Goal: Task Accomplishment & Management: Manage account settings

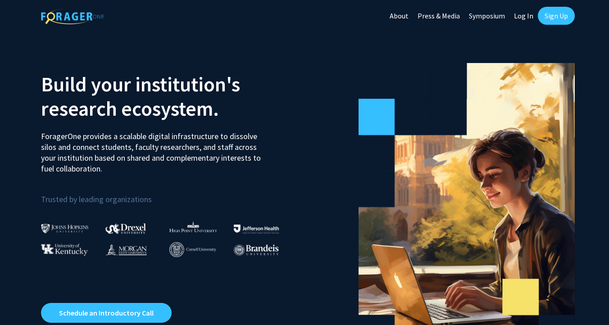
click at [550, 15] on link "Sign Up" at bounding box center [556, 16] width 37 height 18
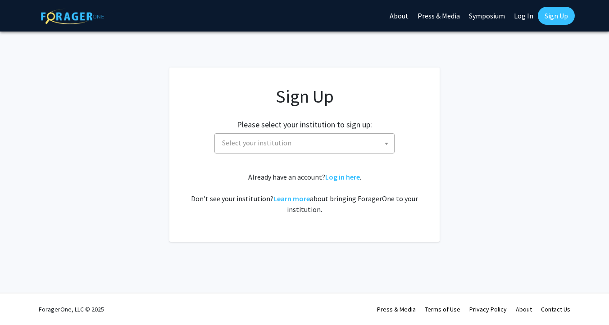
click at [268, 144] on span "Select your institution" at bounding box center [256, 142] width 69 height 9
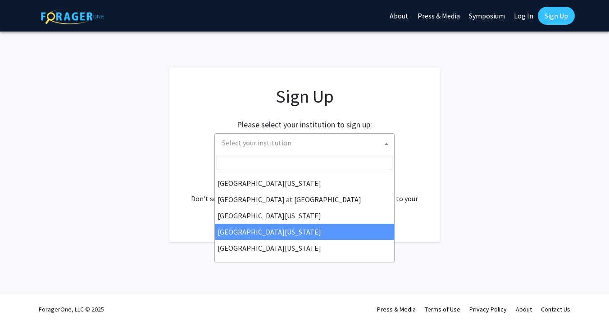
scroll to position [315, 0]
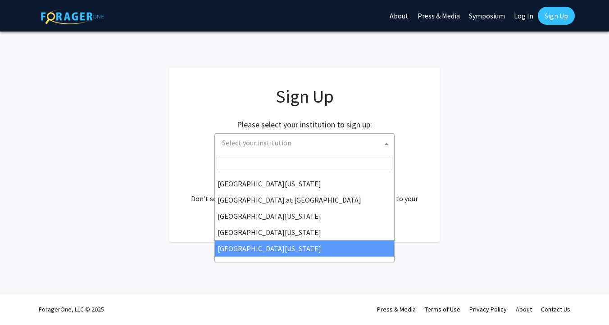
select select "33"
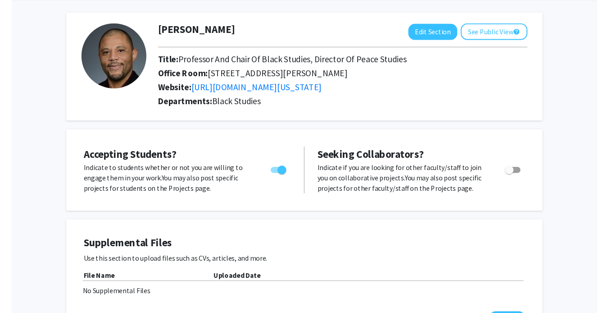
scroll to position [12, 0]
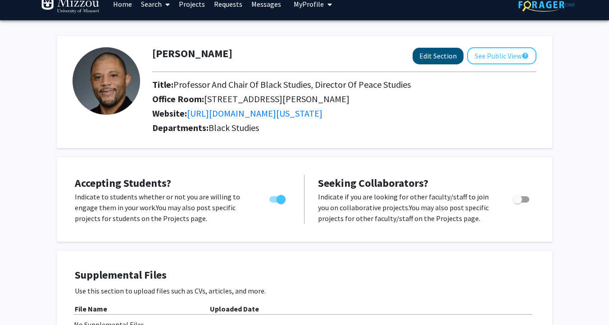
click at [443, 58] on button "Edit Section" at bounding box center [438, 56] width 51 height 17
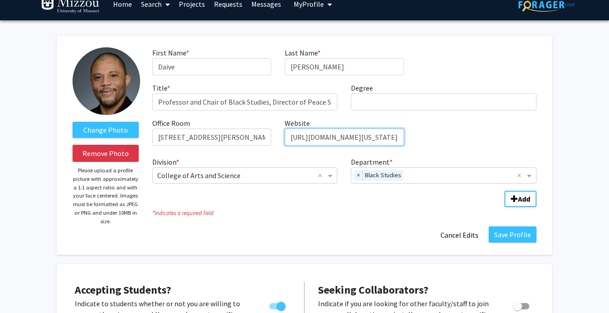
click at [347, 139] on input "[URL][DOMAIN_NAME][US_STATE]" at bounding box center [344, 136] width 119 height 17
paste input "[DOMAIN_NAME][URL][US_STATE][PERSON_NAME]"
type input "[URL][DOMAIN_NAME][US_STATE][PERSON_NAME]"
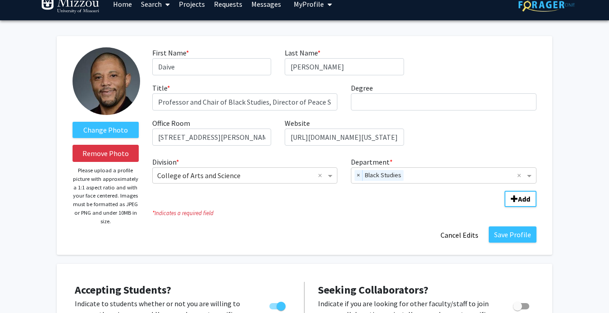
click at [350, 230] on div "Save Profile Cancel Edits" at bounding box center [344, 234] width 398 height 17
click at [443, 172] on input "Department" at bounding box center [462, 175] width 110 height 11
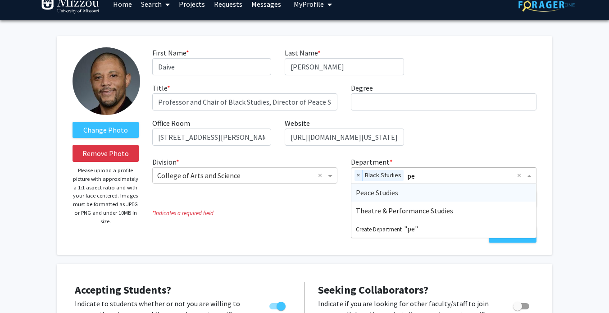
type input "pea"
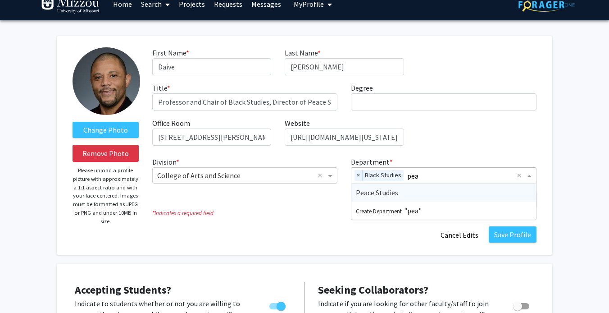
click at [371, 195] on span "Peace Studies" at bounding box center [377, 192] width 42 height 9
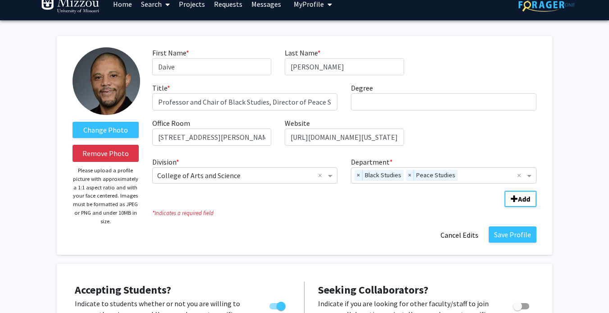
drag, startPoint x: 517, startPoint y: 236, endPoint x: 504, endPoint y: 232, distance: 13.1
click at [517, 236] on button "Save Profile" at bounding box center [513, 234] width 48 height 16
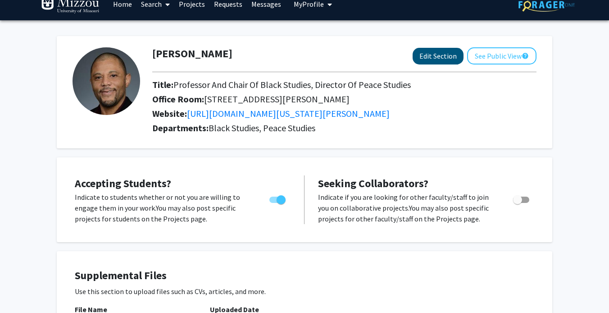
click at [446, 55] on button "Edit Section" at bounding box center [438, 56] width 51 height 17
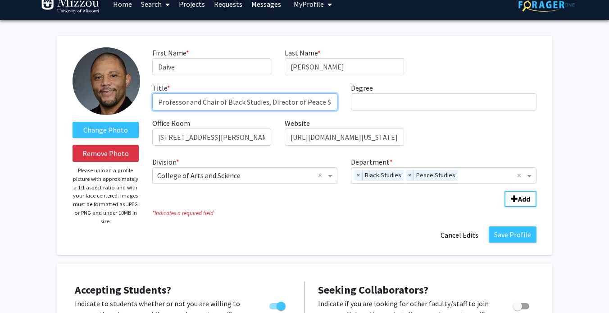
click at [280, 102] on input "Professor and Chair of Black Studies, Director of Peace Studies" at bounding box center [245, 101] width 186 height 17
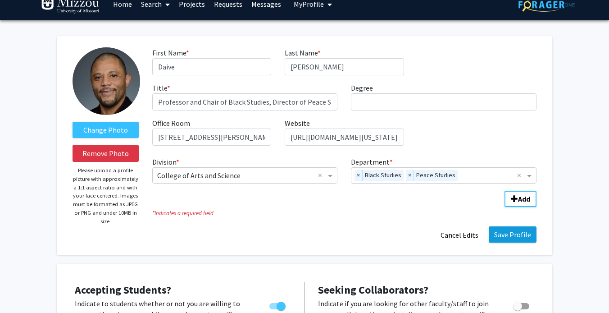
click at [535, 238] on button "Save Profile" at bounding box center [513, 234] width 48 height 16
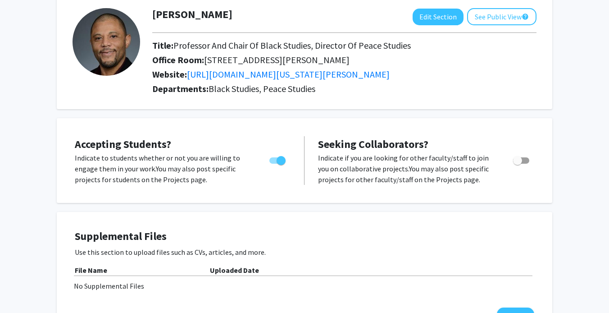
scroll to position [52, 0]
click at [160, 159] on p "Indicate to students whether or not you are willing to engage them in your work…" at bounding box center [163, 168] width 177 height 32
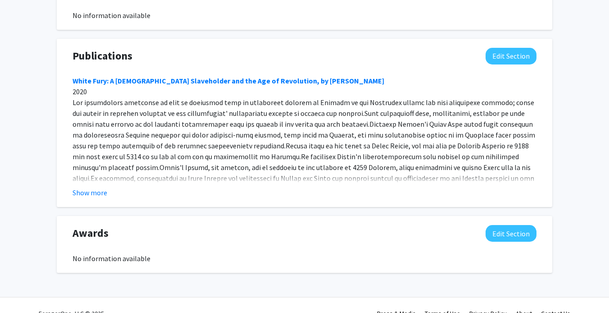
scroll to position [572, 0]
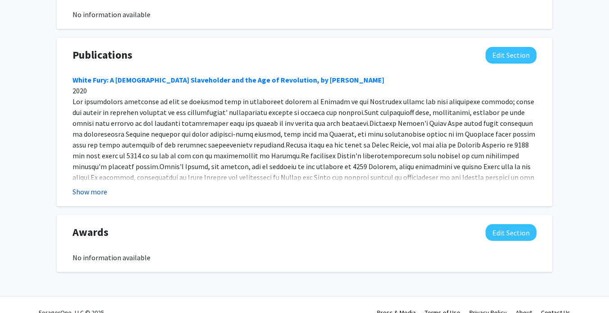
click at [89, 193] on button "Show more" at bounding box center [90, 191] width 35 height 11
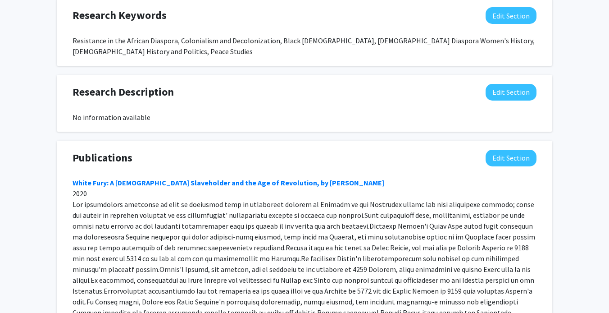
scroll to position [469, 0]
click at [504, 155] on button "Edit Section" at bounding box center [511, 158] width 51 height 17
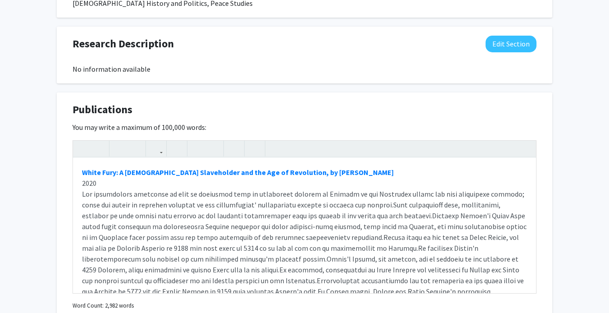
scroll to position [518, 0]
click at [200, 217] on div "White Fury: A [DEMOGRAPHIC_DATA] Slaveholder and the Age of Revolution, by [PER…" at bounding box center [304, 224] width 463 height 135
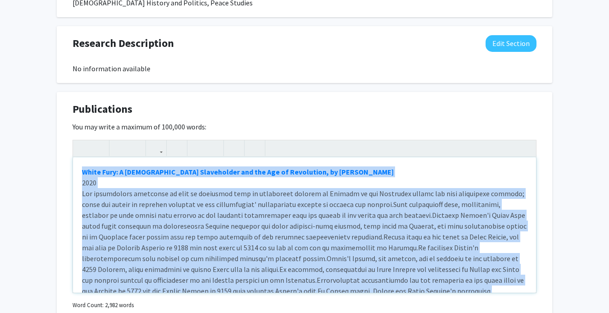
paste div "Note to users with screen readers: Please deactivate our accessibility plugin f…"
type textarea "<p>Books<strong><a href="[URL][DOMAIN_NAME]" target="_blank"></a></strong></p><…"
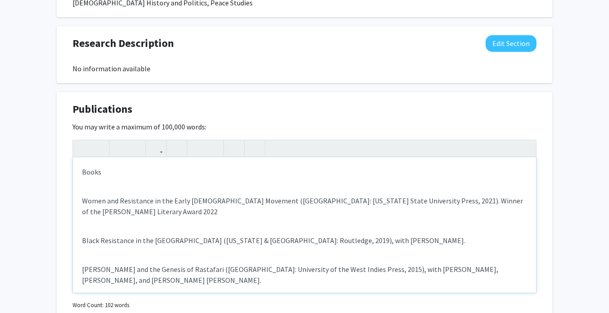
click at [82, 196] on p "Women and Resistance in the Early [DEMOGRAPHIC_DATA] Movement ([GEOGRAPHIC_DATA…" at bounding box center [304, 206] width 445 height 22
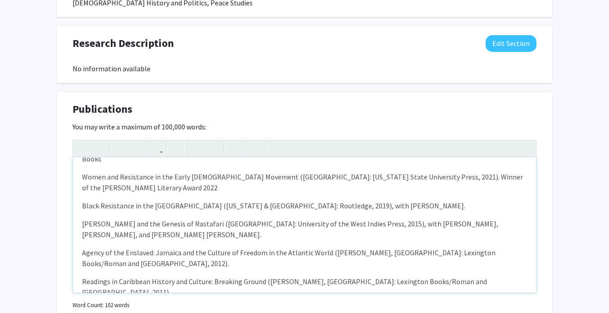
scroll to position [13, 0]
click at [474, 276] on p "Readings in Caribbean History and Culture: Breaking Ground ([PERSON_NAME], [GEO…" at bounding box center [304, 287] width 445 height 22
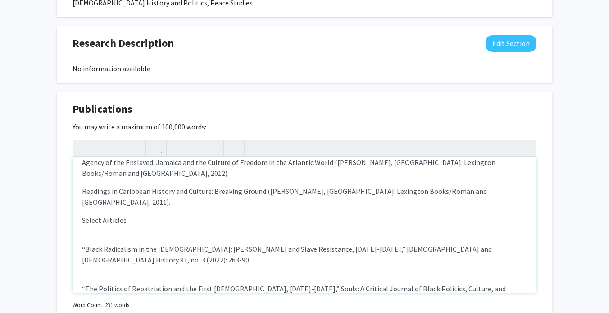
scroll to position [102, 0]
click at [111, 245] on div "Books Women and Resistance in the Early [DEMOGRAPHIC_DATA] Movement ([GEOGRAPHI…" at bounding box center [304, 224] width 463 height 135
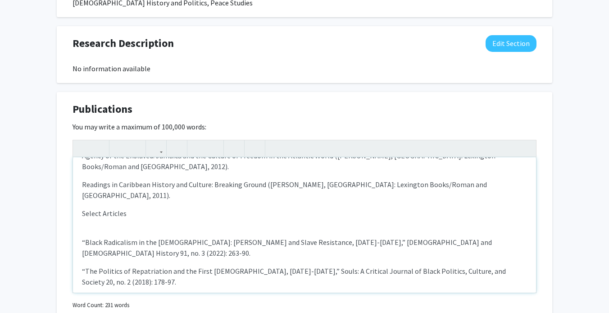
scroll to position [109, 0]
click at [84, 208] on div "Books Women and Resistance in the Early [DEMOGRAPHIC_DATA] Movement ([GEOGRAPHI…" at bounding box center [304, 224] width 463 height 135
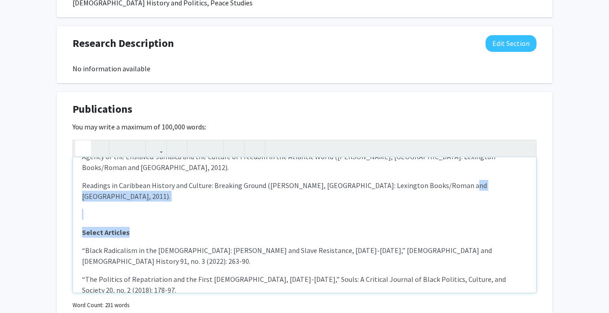
click at [81, 148] on icon "button" at bounding box center [83, 148] width 8 height 15
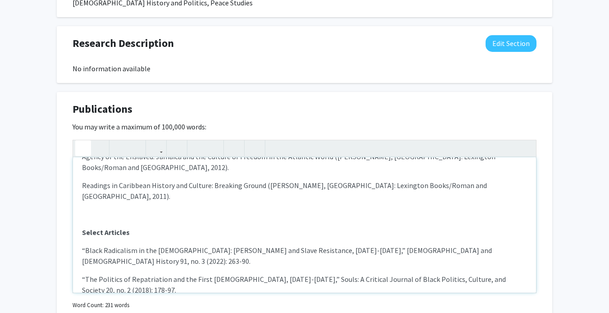
click at [161, 273] on p "“Black Radicalism in the [DEMOGRAPHIC_DATA]: [PERSON_NAME] and Slave Resistance…" at bounding box center [304, 284] width 445 height 22
drag, startPoint x: 90, startPoint y: 204, endPoint x: 101, endPoint y: 209, distance: 12.7
click at [90, 204] on div "Books Women and Resistance in the Early [DEMOGRAPHIC_DATA] Movement ([GEOGRAPHI…" at bounding box center [304, 224] width 463 height 135
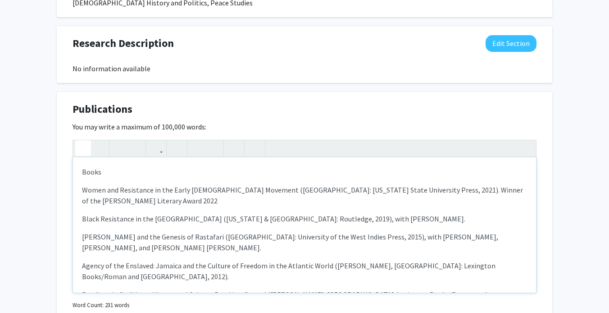
scroll to position [0, 0]
drag, startPoint x: 82, startPoint y: 175, endPoint x: 104, endPoint y: 174, distance: 21.7
click at [104, 174] on p "Books" at bounding box center [304, 171] width 445 height 11
click at [83, 148] on icon "button" at bounding box center [83, 148] width 8 height 15
click at [137, 260] on p "[PERSON_NAME] and the Genesis of Rastafari ([GEOGRAPHIC_DATA]: University of th…" at bounding box center [304, 271] width 445 height 22
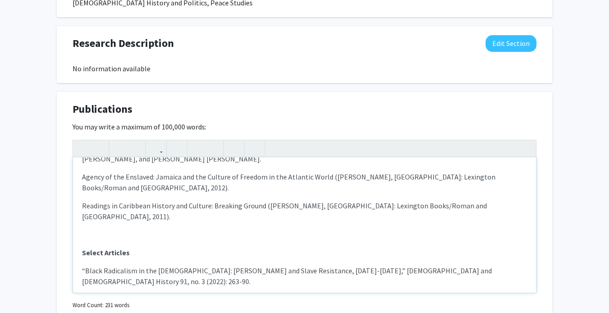
scroll to position [87, 0]
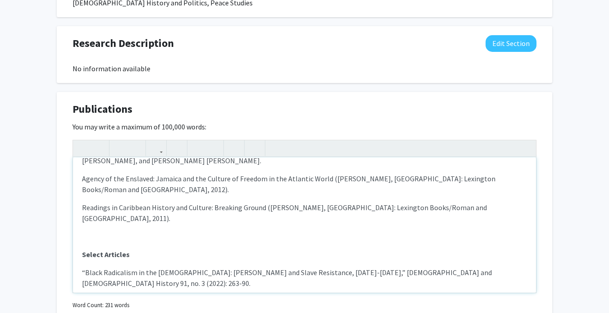
click at [92, 249] on p "Note to users with screen readers: Please deactivate our accessibility plugin f…" at bounding box center [304, 254] width 445 height 11
type textarea "<l><ipsumd>Sitam</consec><adipis><e sedd="eiusm://tem.inc/68.4242/38887280-7300…"
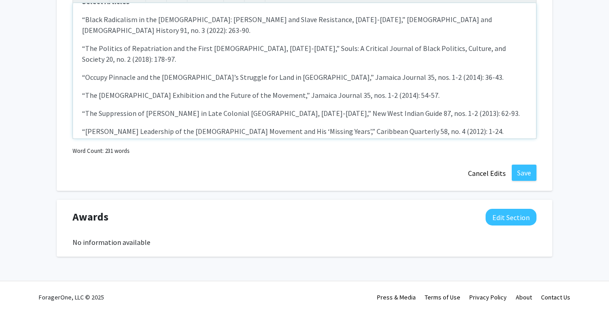
scroll to position [673, 0]
click at [526, 172] on button "Save" at bounding box center [524, 172] width 25 height 16
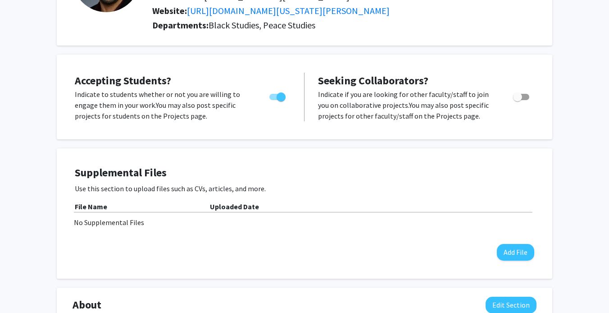
scroll to position [114, 0]
click at [152, 83] on span "Accepting Students?" at bounding box center [123, 81] width 96 height 14
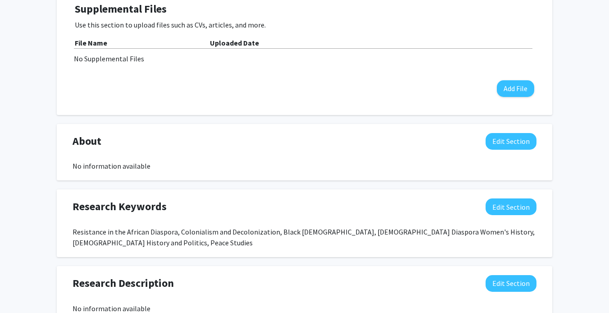
scroll to position [281, 0]
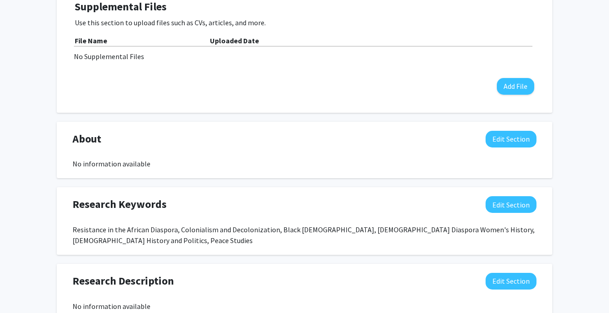
click at [488, 150] on div "About Edit Section" at bounding box center [304, 141] width 477 height 21
click at [496, 139] on button "Edit Section" at bounding box center [511, 139] width 51 height 17
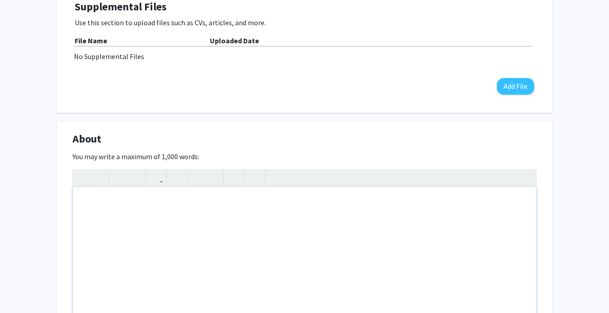
click at [263, 228] on div "Note to users with screen readers: Please deactivate our accessibility plugin f…" at bounding box center [304, 254] width 463 height 135
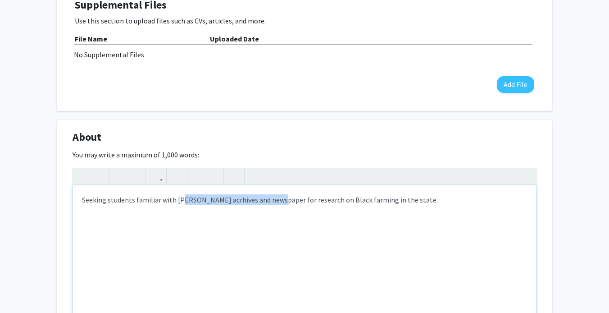
type textarea "Seeking students familiar with [US_STATE] archives and newspapers for research …"
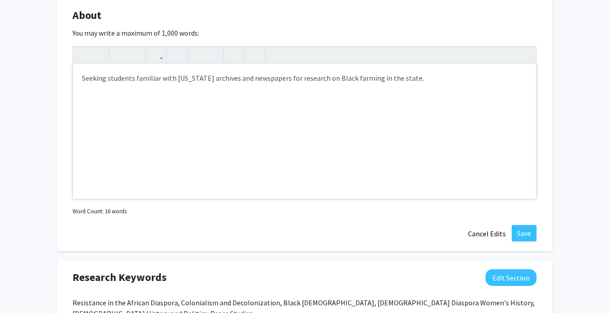
scroll to position [405, 0]
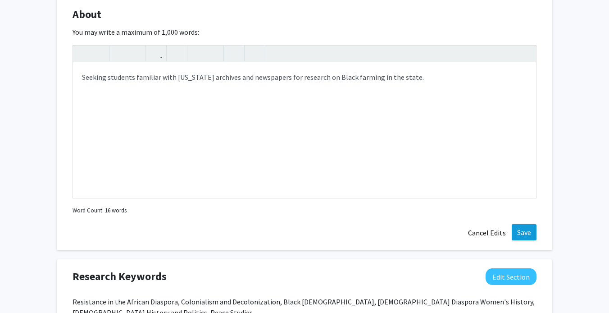
click at [528, 238] on button "Save" at bounding box center [524, 232] width 25 height 16
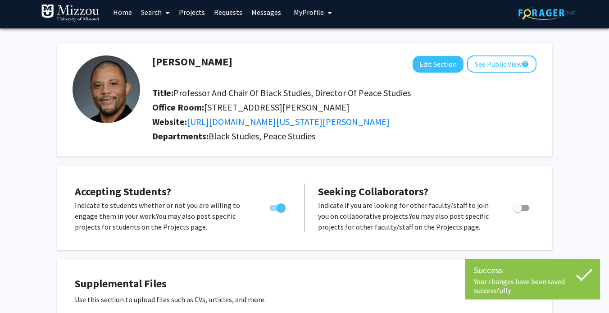
scroll to position [3, 0]
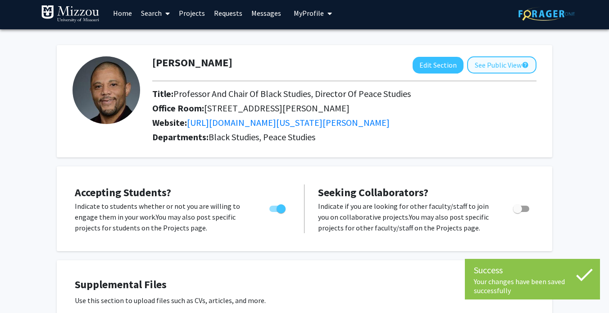
click at [499, 69] on button "See Public View help" at bounding box center [501, 64] width 69 height 17
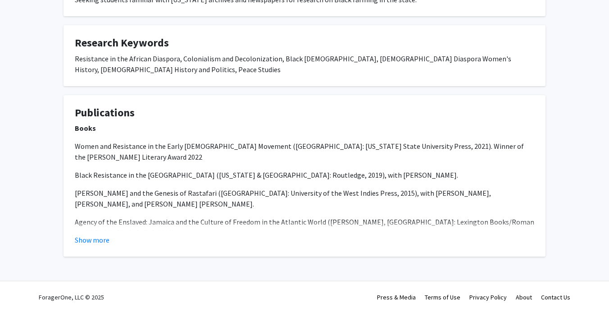
scroll to position [198, 0]
click at [104, 241] on button "Show more" at bounding box center [92, 239] width 35 height 11
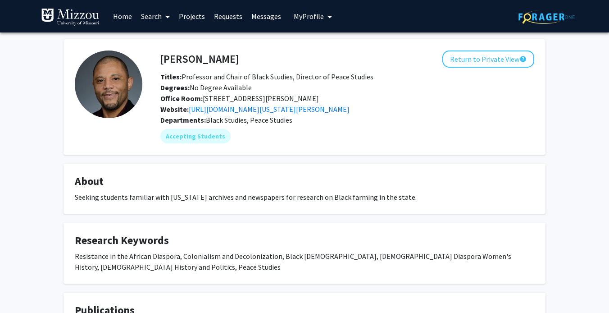
scroll to position [0, 0]
click at [477, 64] on button "Return to Private View help" at bounding box center [488, 58] width 92 height 17
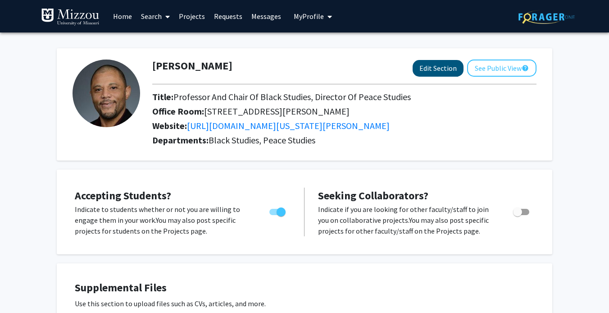
click at [431, 71] on button "Edit Section" at bounding box center [438, 68] width 51 height 17
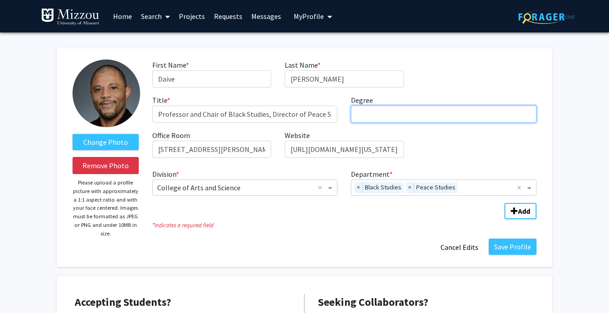
click at [372, 117] on input "Degree required" at bounding box center [444, 113] width 186 height 17
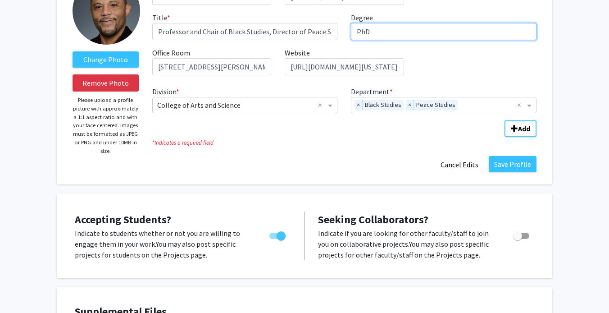
scroll to position [83, 0]
type input "PhD"
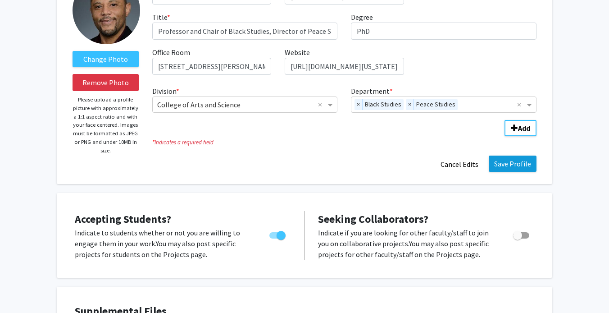
click at [508, 169] on button "Save Profile" at bounding box center [513, 163] width 48 height 16
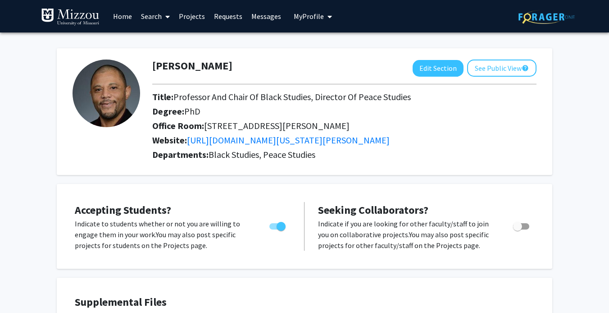
scroll to position [0, 0]
click at [496, 68] on button "See Public View help" at bounding box center [501, 67] width 69 height 17
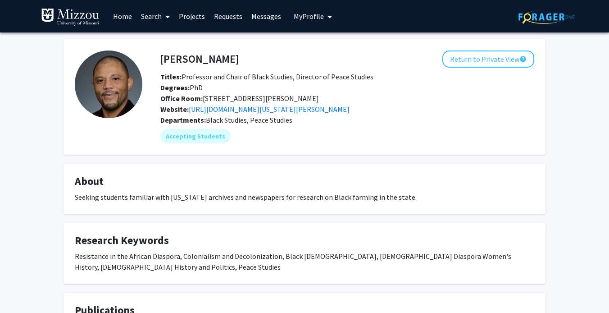
click at [300, 14] on span "My Profile" at bounding box center [309, 16] width 30 height 9
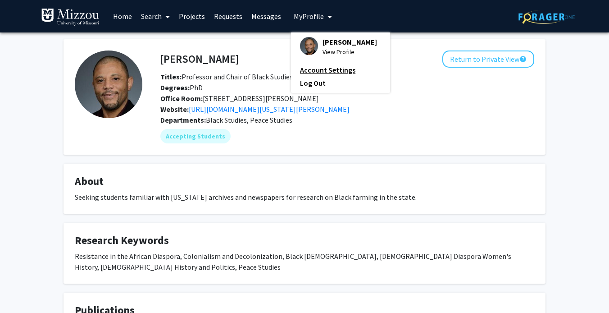
click at [329, 69] on link "Account Settings" at bounding box center [340, 69] width 81 height 11
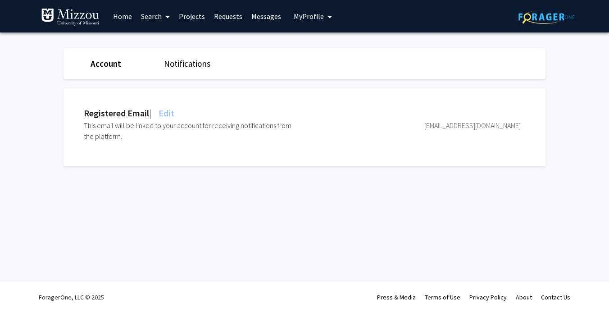
click at [264, 19] on link "Messages" at bounding box center [266, 16] width 39 height 32
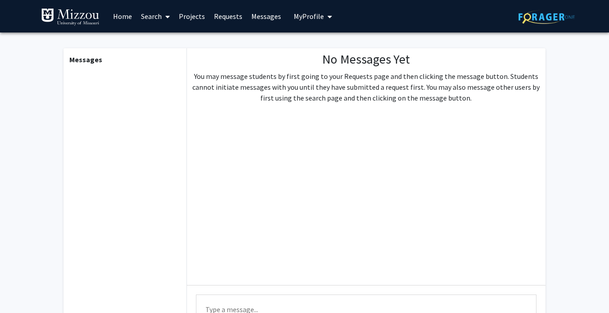
click at [227, 18] on link "Requests" at bounding box center [227, 16] width 37 height 32
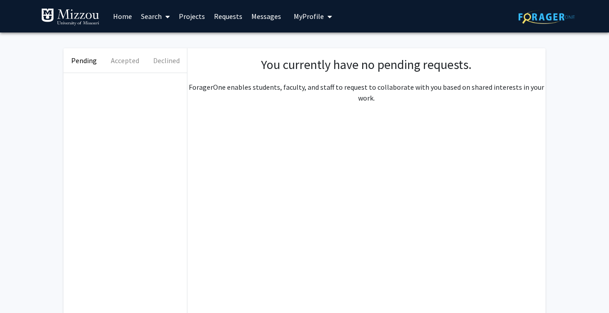
click at [190, 16] on link "Projects" at bounding box center [191, 16] width 35 height 32
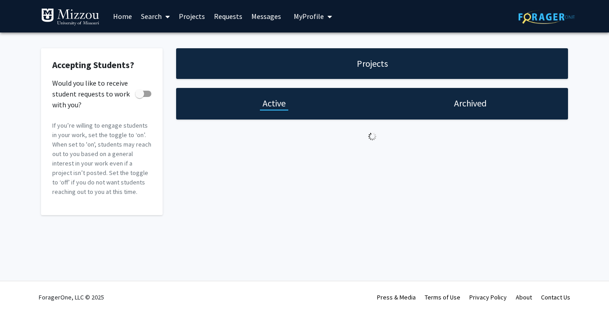
checkbox input "true"
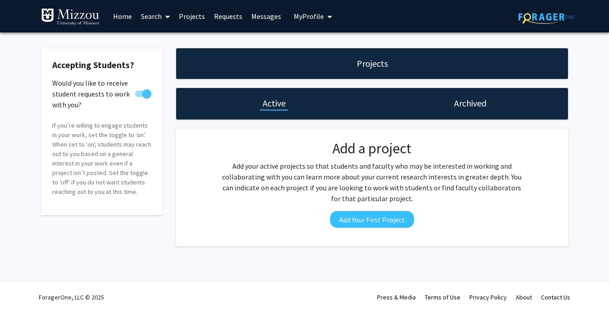
click at [305, 20] on span "My Profile" at bounding box center [309, 16] width 30 height 9
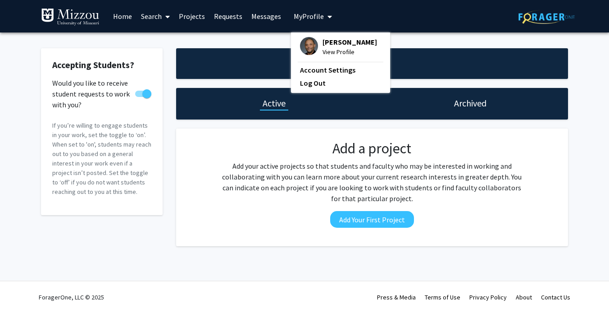
click at [336, 47] on span "[PERSON_NAME]" at bounding box center [349, 42] width 54 height 10
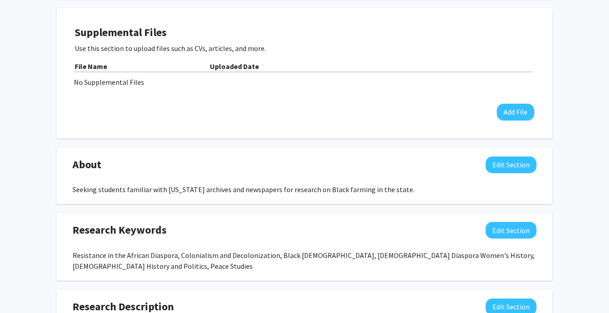
scroll to position [271, 0]
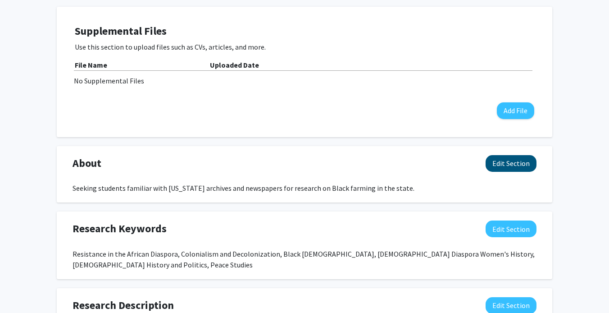
click at [500, 167] on button "Edit Section" at bounding box center [511, 163] width 51 height 17
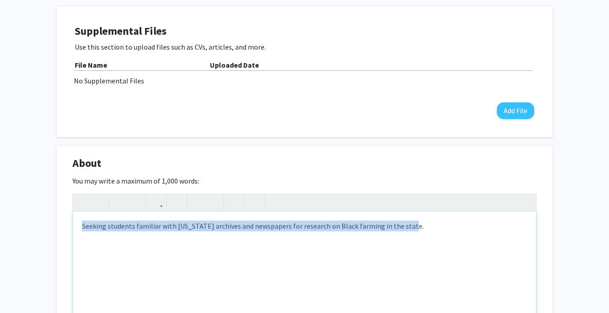
drag, startPoint x: 82, startPoint y: 226, endPoint x: 426, endPoint y: 235, distance: 344.7
click at [426, 235] on div "Seeking students familiar with [US_STATE] archives and newspapers for research …" at bounding box center [304, 278] width 463 height 135
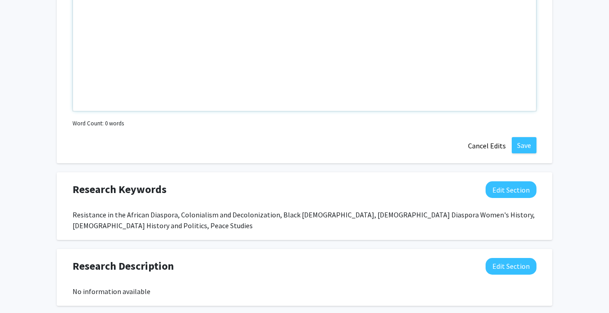
scroll to position [509, 0]
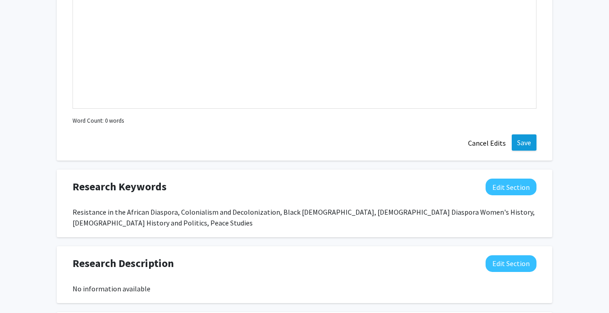
click at [520, 148] on button "Save" at bounding box center [524, 142] width 25 height 16
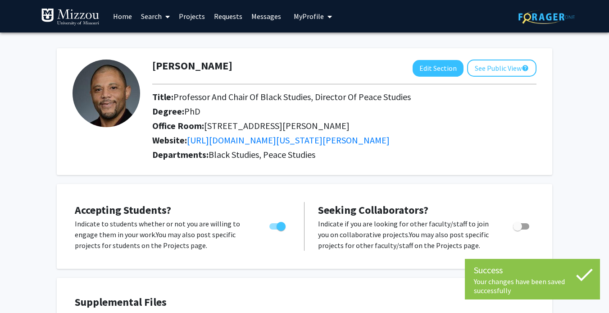
scroll to position [0, 0]
click at [493, 68] on button "See Public View help" at bounding box center [501, 67] width 69 height 17
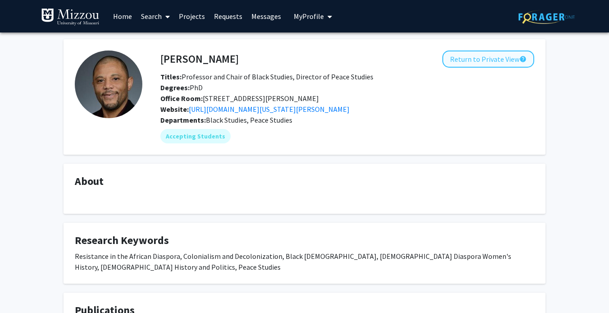
click at [486, 57] on button "Return to Private View help" at bounding box center [488, 58] width 92 height 17
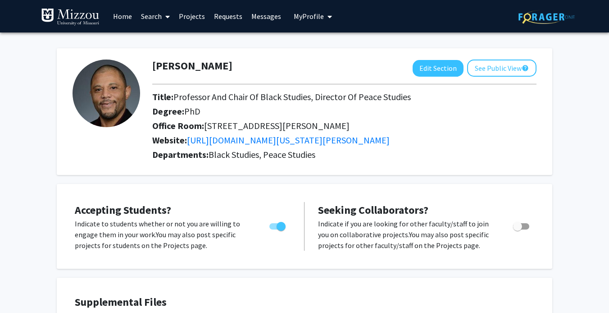
click at [219, 18] on link "Requests" at bounding box center [227, 16] width 37 height 32
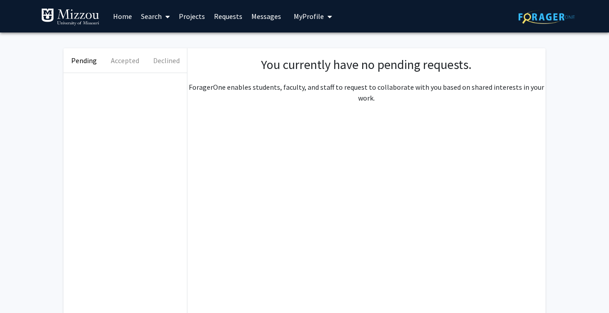
click at [268, 18] on link "Messages" at bounding box center [266, 16] width 39 height 32
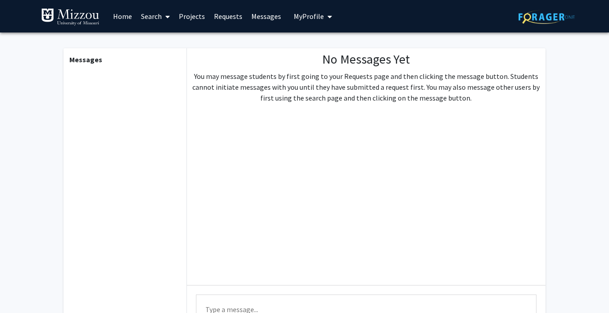
click at [191, 14] on link "Projects" at bounding box center [191, 16] width 35 height 32
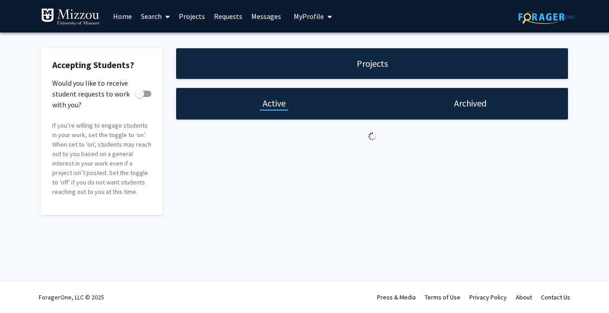
checkbox input "true"
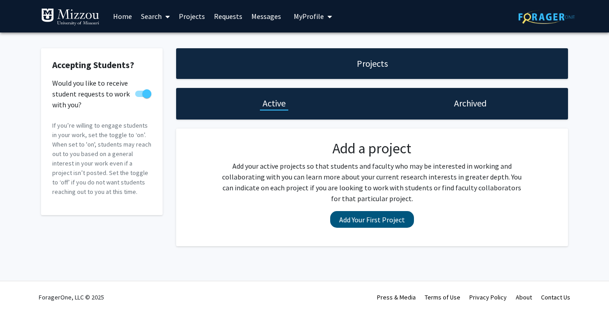
click at [355, 218] on button "Add Your First Project" at bounding box center [372, 219] width 84 height 17
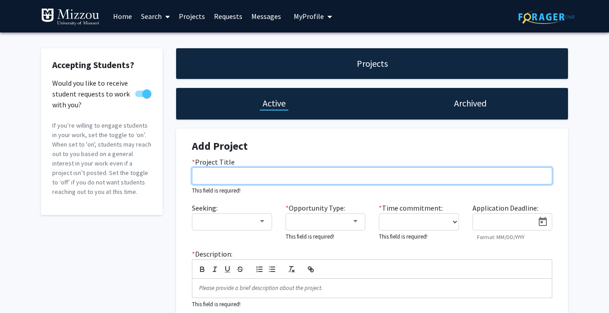
click at [268, 180] on input "* Project Title" at bounding box center [372, 175] width 360 height 17
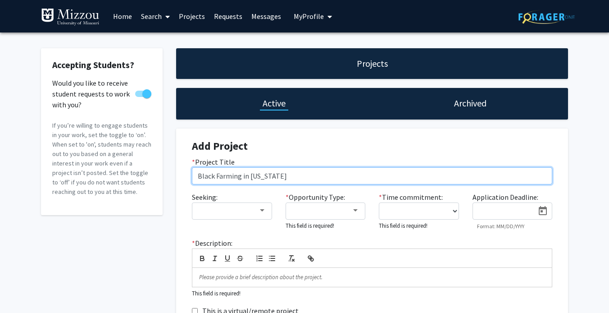
type input "Black Farming in [US_STATE]"
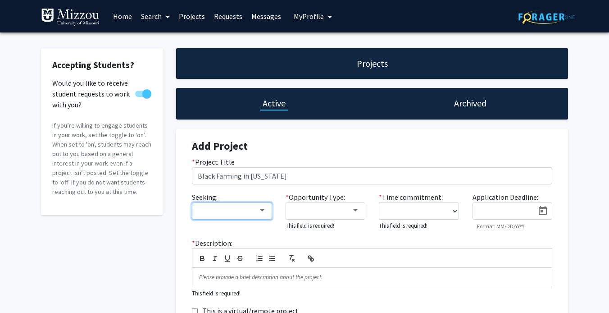
click at [254, 210] on div at bounding box center [228, 210] width 60 height 11
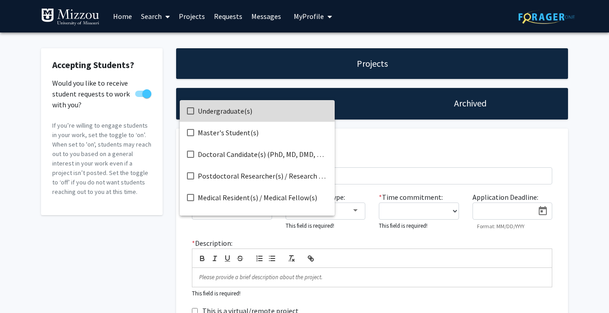
click at [188, 109] on mat-pseudo-checkbox at bounding box center [190, 110] width 7 height 7
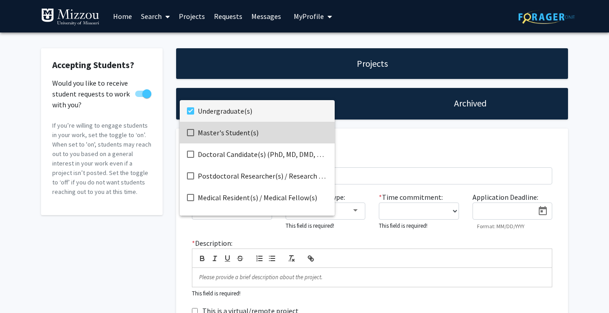
click at [188, 132] on mat-pseudo-checkbox at bounding box center [190, 132] width 7 height 7
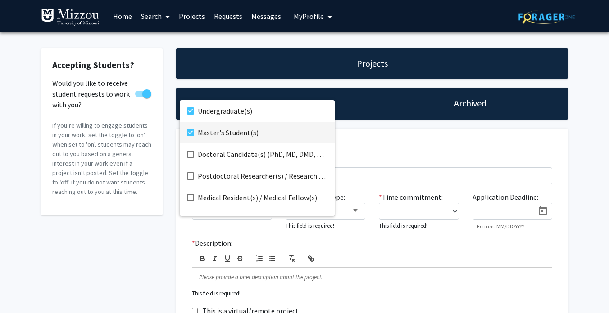
click at [350, 236] on div at bounding box center [304, 156] width 609 height 313
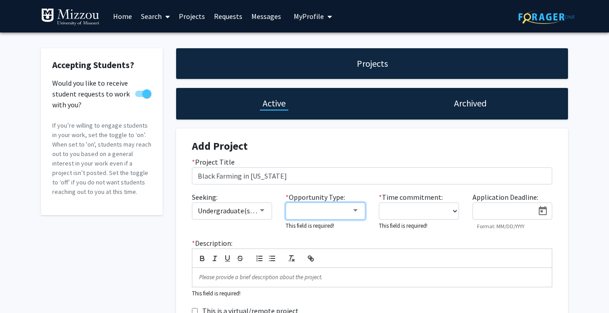
click at [354, 211] on div at bounding box center [355, 210] width 5 height 2
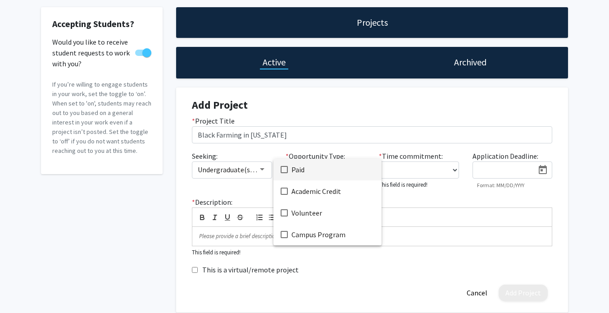
scroll to position [42, 0]
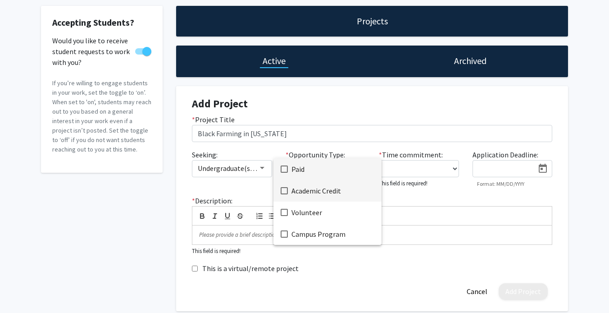
click at [283, 192] on mat-pseudo-checkbox at bounding box center [284, 190] width 7 height 7
click at [246, 168] on div at bounding box center [304, 156] width 609 height 313
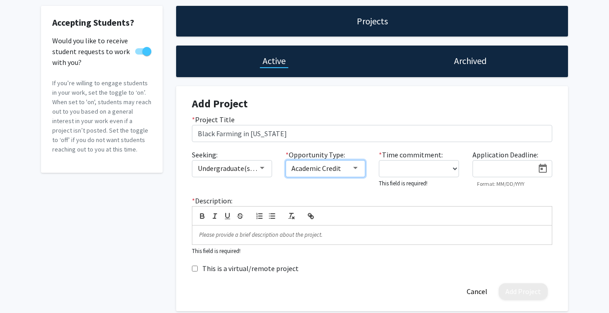
click at [348, 169] on div "Academic Credit" at bounding box center [321, 168] width 60 height 11
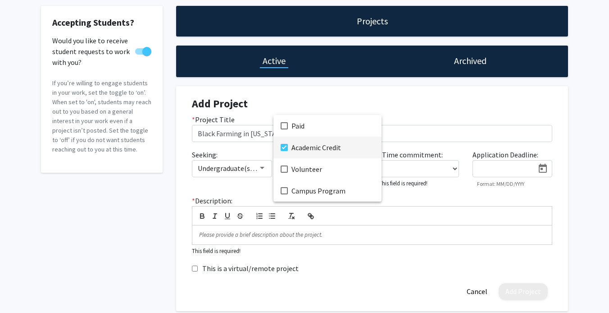
click at [370, 216] on div at bounding box center [304, 156] width 609 height 313
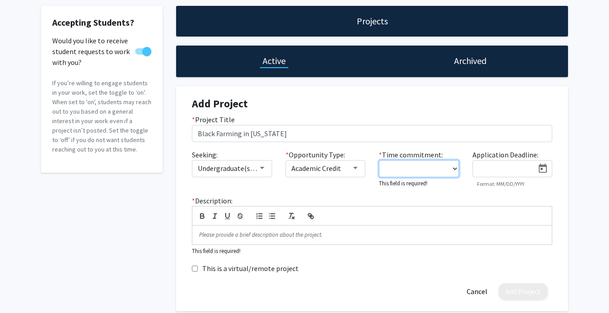
select select "5 - 10"
click at [544, 169] on icon "Open calendar" at bounding box center [542, 168] width 11 height 11
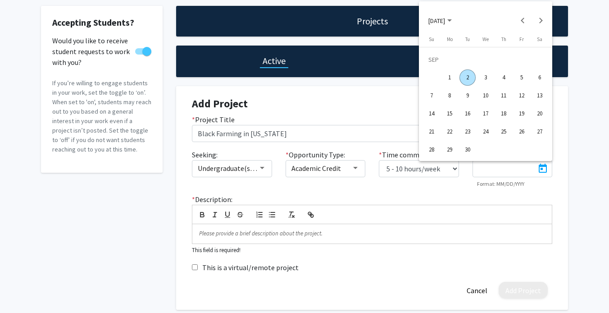
click at [467, 147] on div "30" at bounding box center [467, 149] width 16 height 16
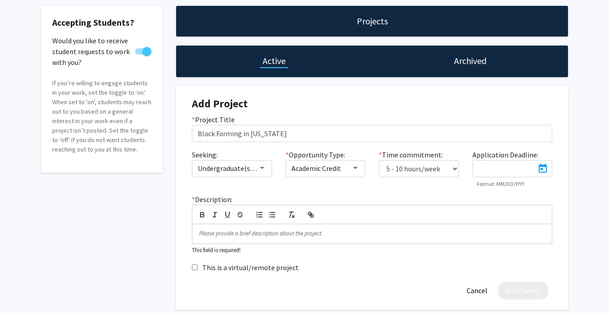
type input "[DATE]"
click at [353, 166] on div at bounding box center [355, 167] width 8 height 7
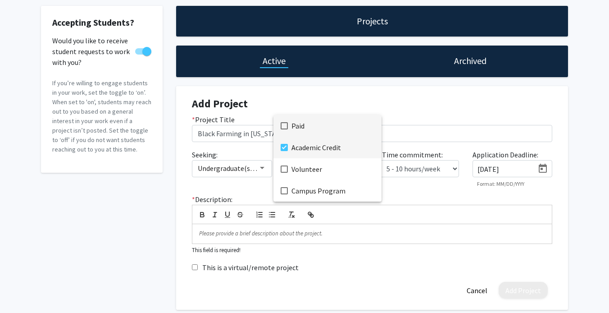
click at [284, 124] on mat-pseudo-checkbox at bounding box center [284, 125] width 7 height 7
click at [389, 191] on div at bounding box center [304, 156] width 609 height 313
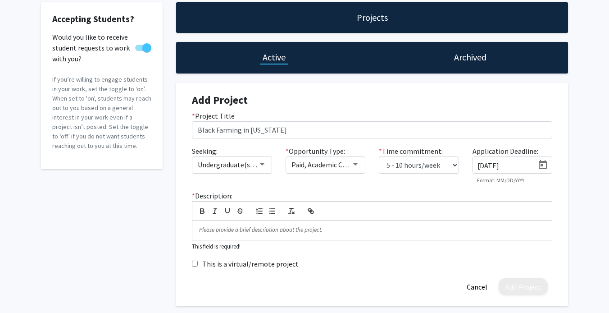
scroll to position [46, 0]
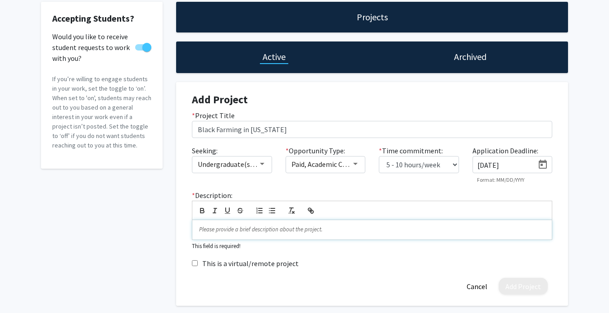
click at [323, 233] on p at bounding box center [372, 229] width 346 height 8
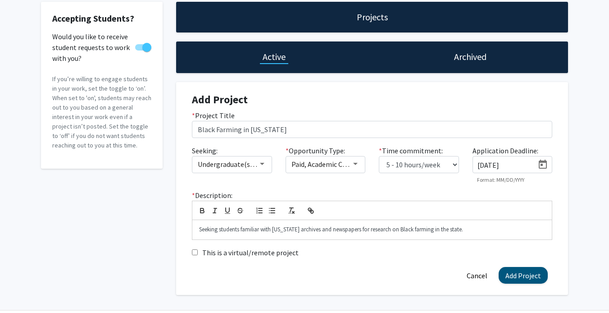
click at [508, 275] on button "Add Project" at bounding box center [523, 275] width 49 height 17
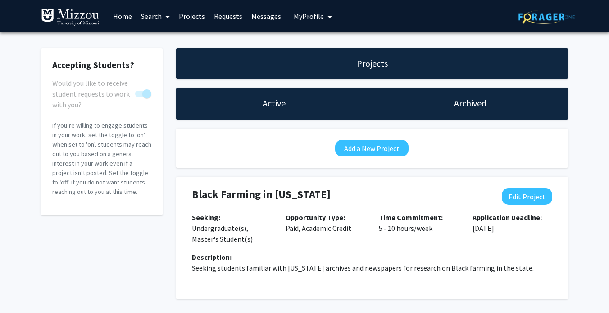
scroll to position [0, 0]
click at [149, 17] on link "Search" at bounding box center [155, 16] width 38 height 32
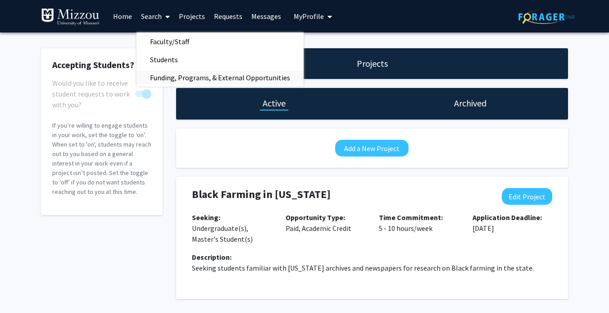
click at [167, 75] on span "Funding, Programs, & External Opportunities" at bounding box center [219, 77] width 167 height 18
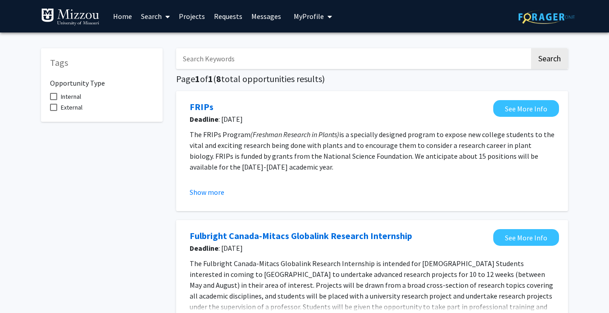
click at [116, 16] on link "Home" at bounding box center [123, 16] width 28 height 32
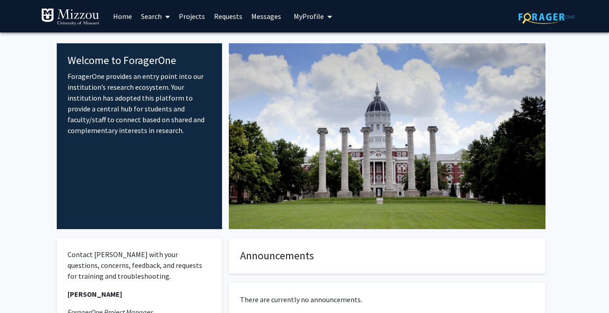
click at [182, 17] on link "Projects" at bounding box center [191, 16] width 35 height 32
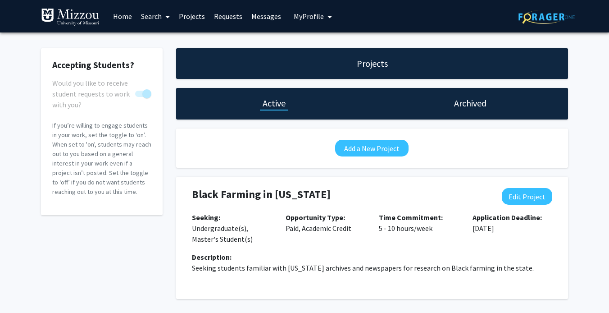
click at [155, 16] on link "Search" at bounding box center [155, 16] width 38 height 32
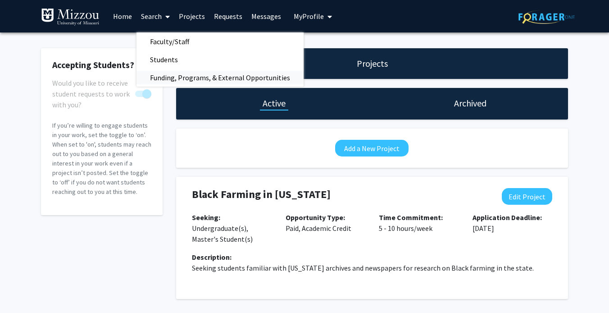
click at [203, 76] on span "Funding, Programs, & External Opportunities" at bounding box center [219, 77] width 167 height 18
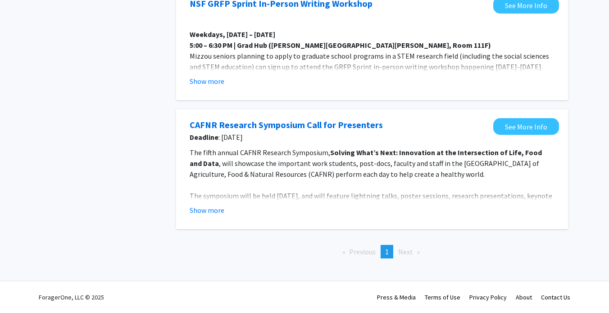
scroll to position [870, 0]
click at [212, 208] on button "Show more" at bounding box center [207, 209] width 35 height 11
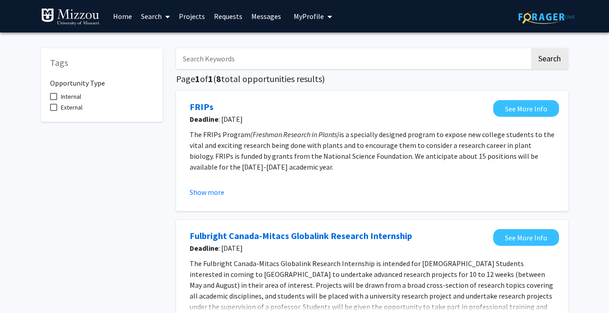
scroll to position [0, 0]
click at [300, 16] on span "My Profile" at bounding box center [309, 16] width 30 height 9
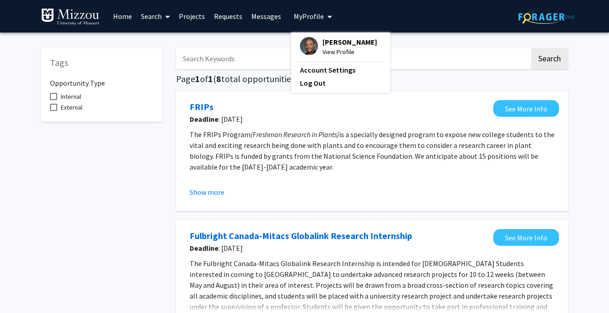
click at [333, 54] on span "View Profile" at bounding box center [349, 52] width 54 height 10
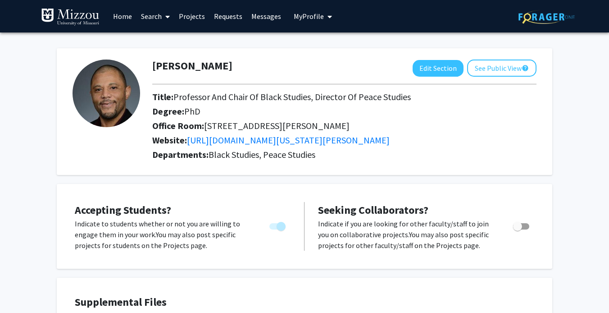
click at [325, 15] on span "My profile dropdown to access profile and logout" at bounding box center [328, 17] width 8 height 32
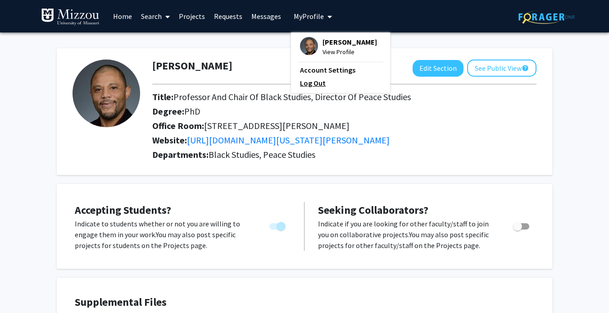
click at [311, 87] on link "Log Out" at bounding box center [340, 82] width 81 height 11
